Goal: Task Accomplishment & Management: Use online tool/utility

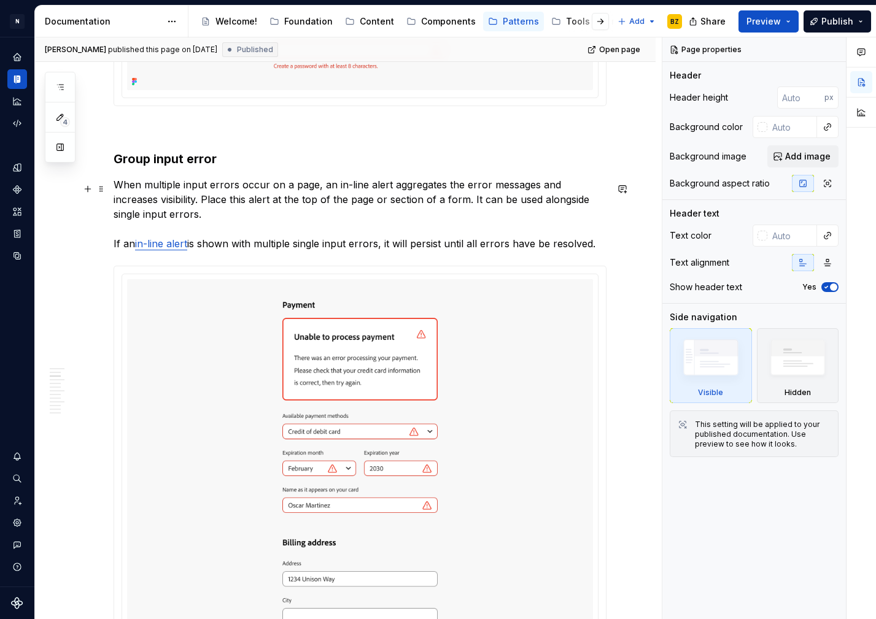
scroll to position [930, 0]
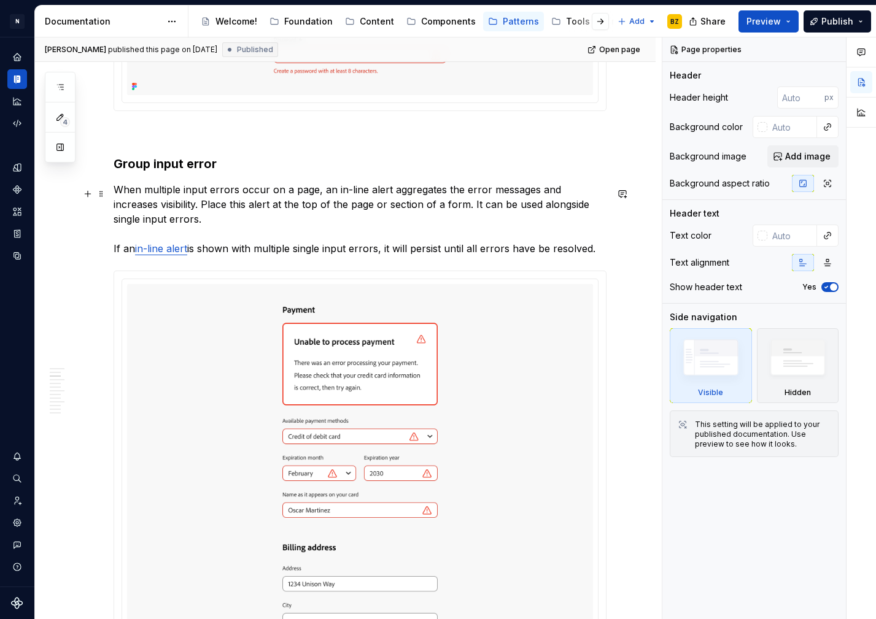
type textarea "*"
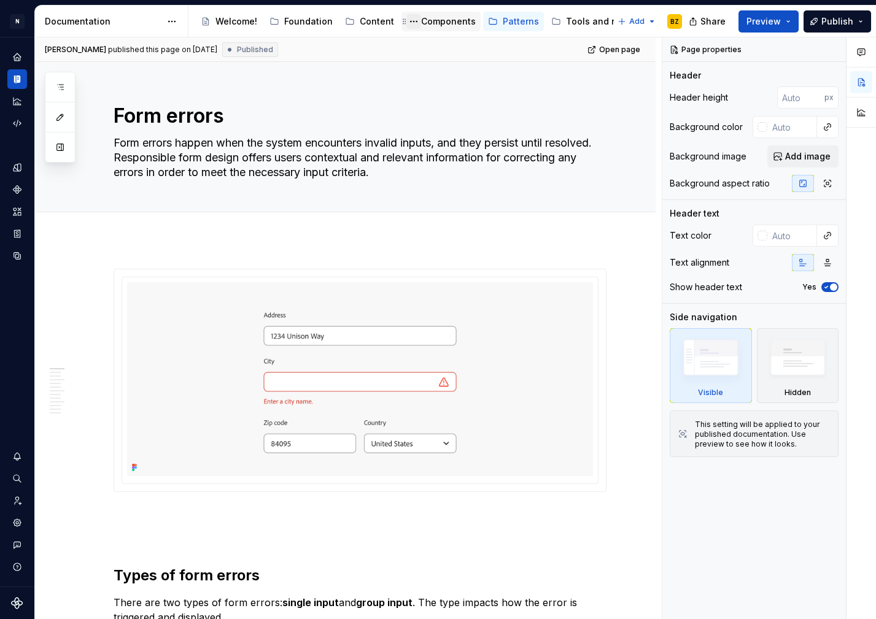
click at [412, 23] on button "Page tree" at bounding box center [413, 21] width 15 height 15
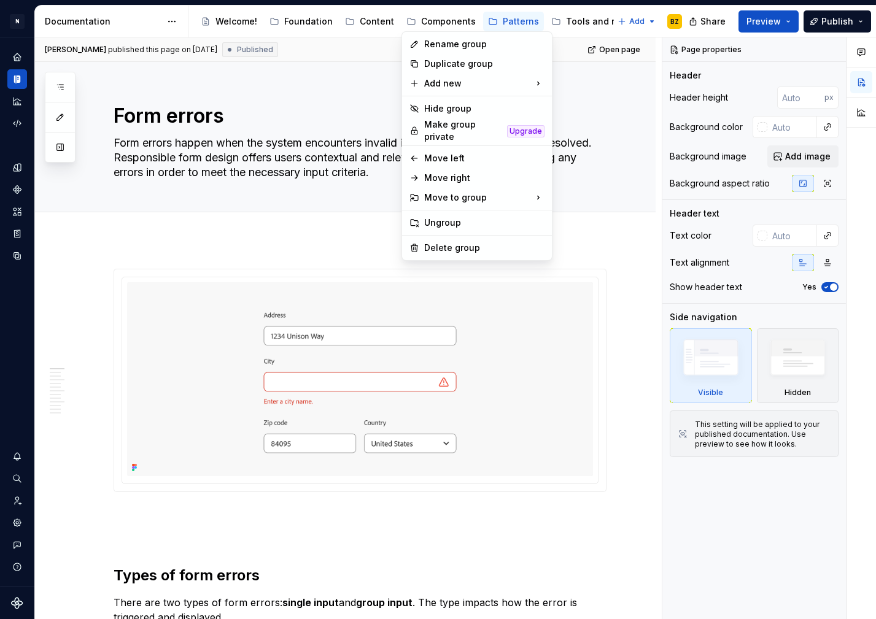
click at [435, 19] on html "N Experlogix Design System BZ Design system data Documentation Accessibility gu…" at bounding box center [438, 309] width 876 height 619
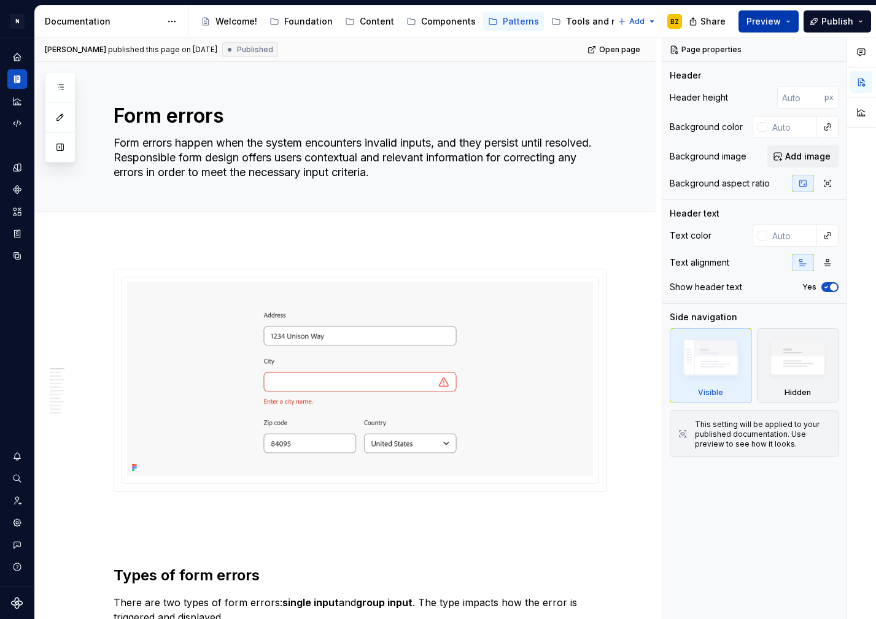
click at [785, 23] on button "Preview" at bounding box center [768, 21] width 60 height 22
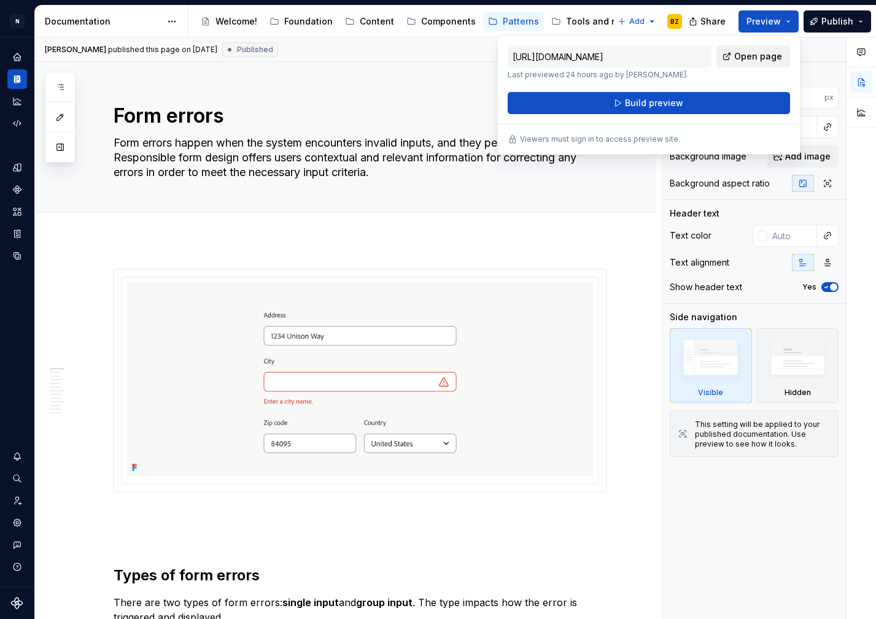
click at [753, 64] on link "Open page" at bounding box center [753, 56] width 74 height 22
type textarea "*"
